Goal: Book appointment/travel/reservation

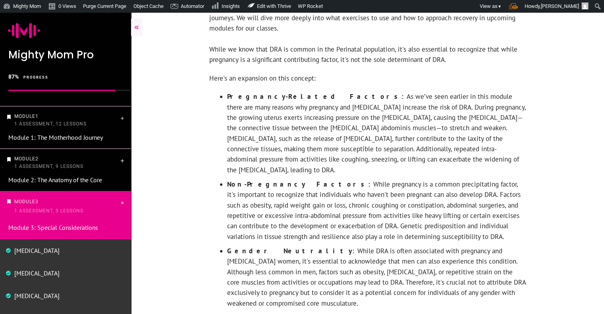
scroll to position [3089, 0]
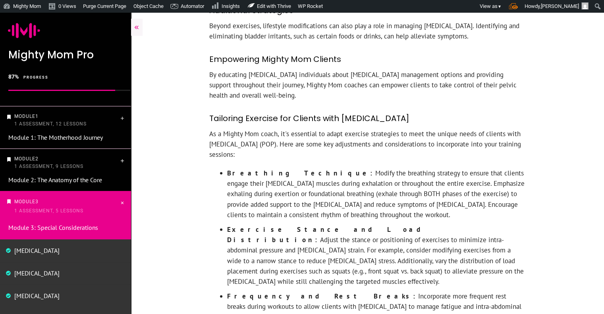
scroll to position [1624, 0]
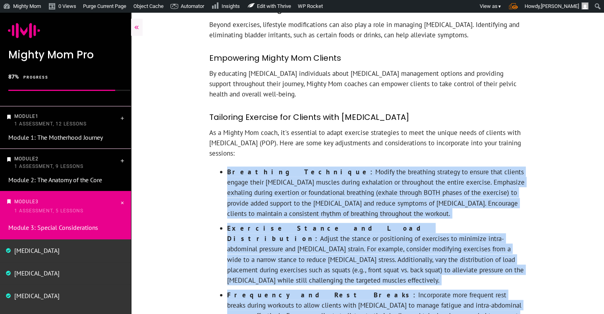
drag, startPoint x: 227, startPoint y: 69, endPoint x: 333, endPoint y: 222, distance: 186.5
click at [333, 222] on ul "Breathing Technique: Modify the breathing strategy to ensure that clients engag…" at bounding box center [371, 288] width 309 height 242
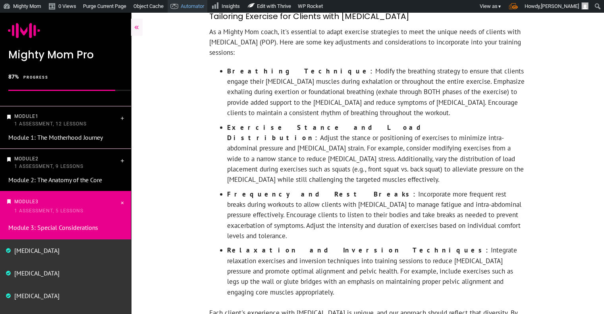
scroll to position [1787, 0]
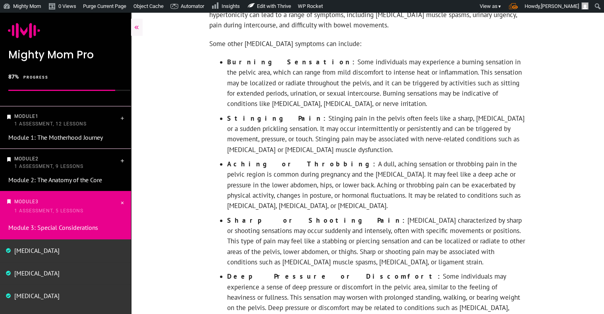
scroll to position [491, 0]
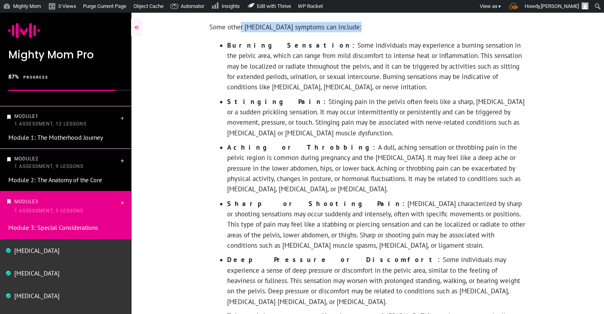
drag, startPoint x: 227, startPoint y: 42, endPoint x: 241, endPoint y: 27, distance: 20.2
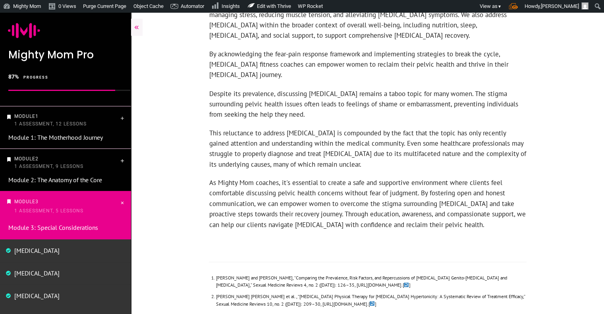
scroll to position [1440, 0]
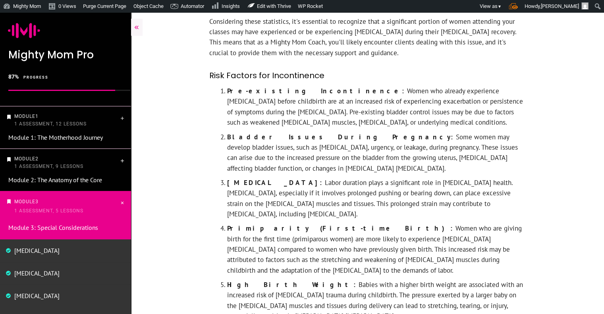
scroll to position [769, 0]
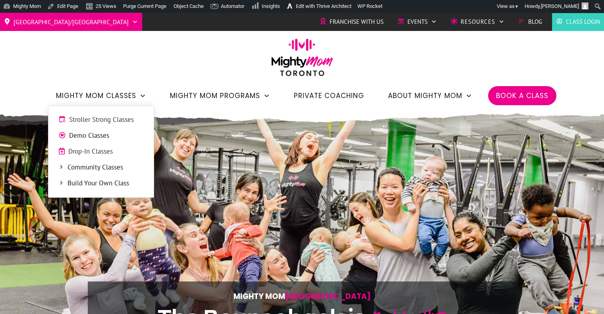
click at [99, 167] on span "Community Classes" at bounding box center [105, 167] width 76 height 10
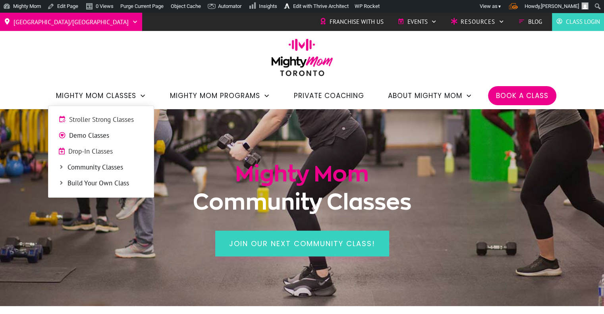
click at [106, 118] on span "Stroller Strong Classes" at bounding box center [106, 120] width 75 height 10
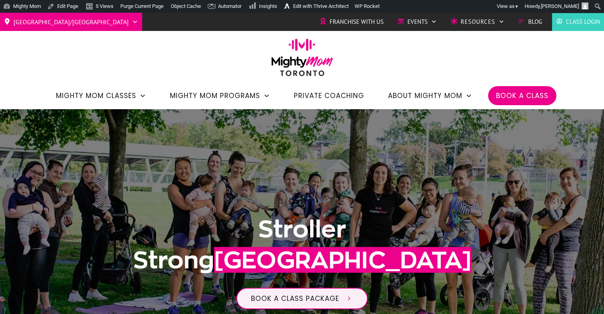
click at [538, 93] on span "Book a Class" at bounding box center [522, 95] width 52 height 13
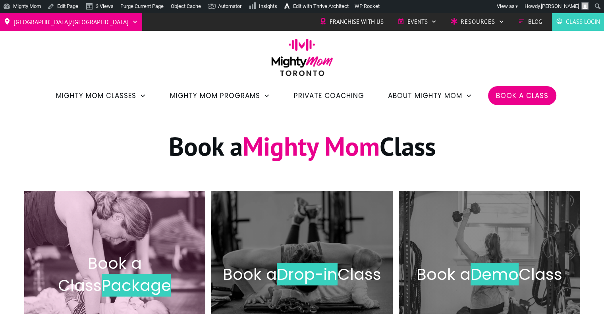
click at [194, 256] on h2 "Book a Class Package" at bounding box center [115, 274] width 165 height 44
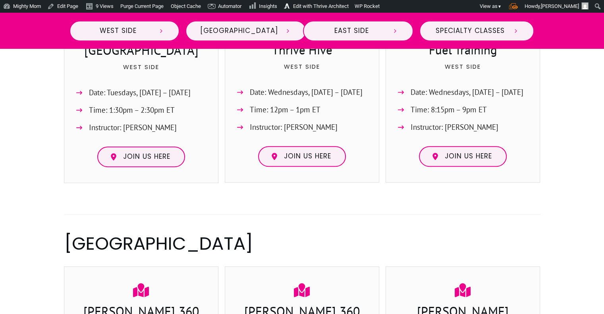
scroll to position [446, 0]
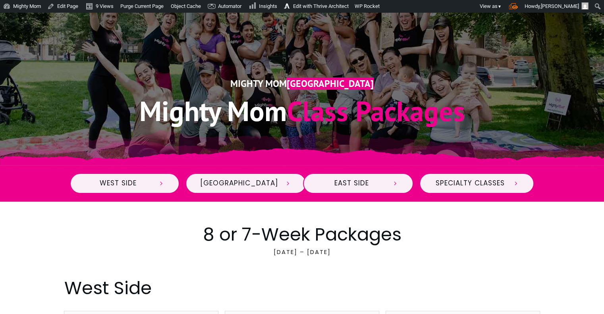
scroll to position [144, 0]
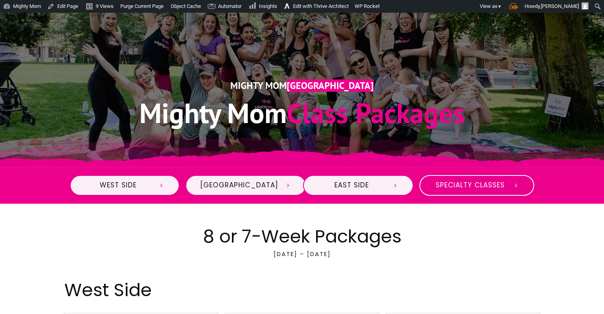
click at [487, 192] on link "Specialty Classes" at bounding box center [476, 185] width 115 height 21
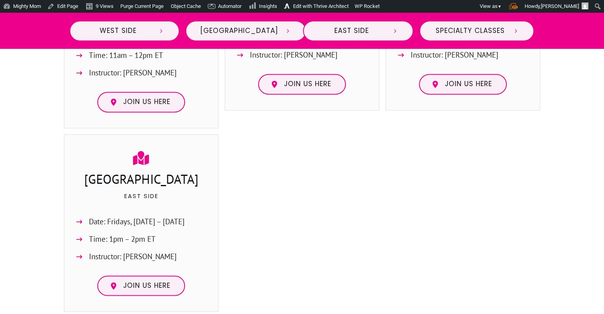
scroll to position [1062, 0]
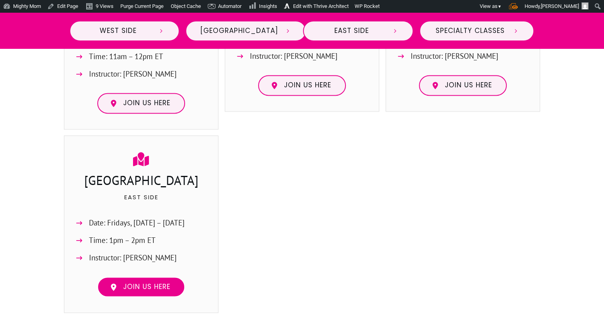
click at [165, 283] on span "Join us here" at bounding box center [146, 287] width 47 height 9
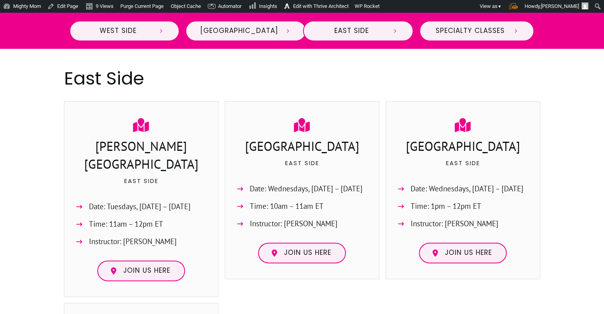
scroll to position [894, 0]
click at [466, 249] on span "Join us here" at bounding box center [468, 253] width 47 height 9
click at [309, 249] on span "Join us here" at bounding box center [307, 253] width 47 height 9
